Goal: Information Seeking & Learning: Learn about a topic

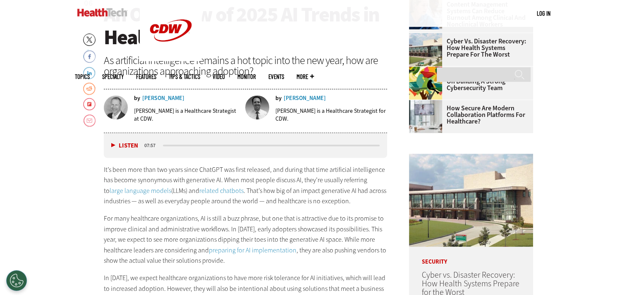
scroll to position [334, 0]
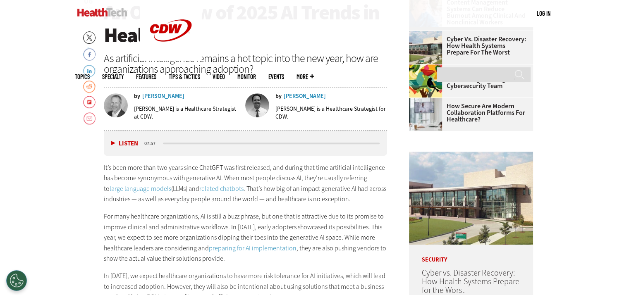
click at [112, 141] on button "Listen" at bounding box center [124, 144] width 27 height 6
click at [377, 143] on div "media player" at bounding box center [271, 144] width 217 height 2
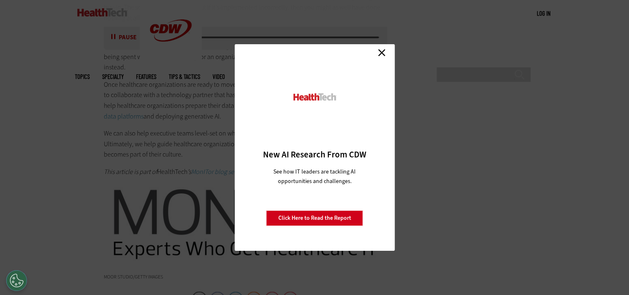
scroll to position [1550, 0]
click at [339, 219] on link "Click Here to Read the Report" at bounding box center [314, 218] width 97 height 16
